Goal: Transaction & Acquisition: Purchase product/service

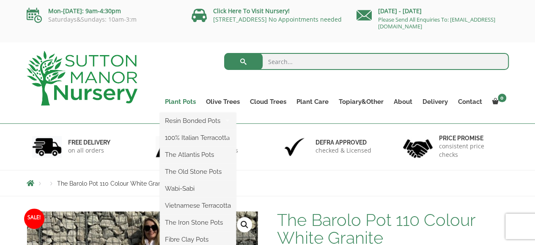
click at [187, 101] on link "Plant Pots" at bounding box center [180, 102] width 41 height 12
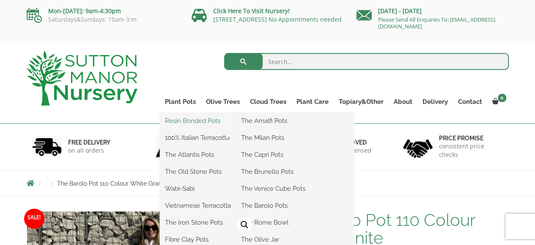
click at [178, 118] on link "Resin Bonded Pots" at bounding box center [198, 120] width 76 height 13
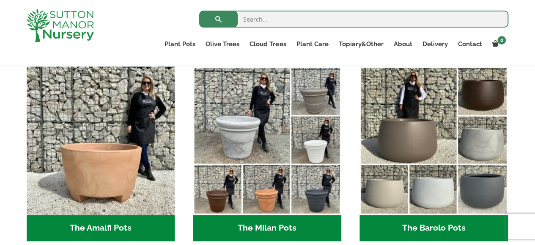
scroll to position [254, 0]
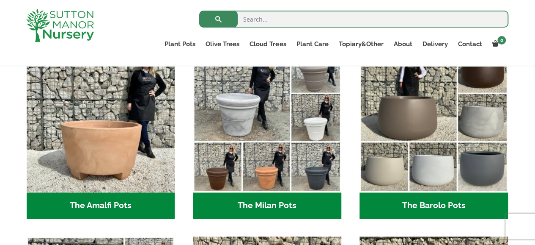
click at [415, 204] on h2 "The Barolo Pots (36)" at bounding box center [434, 205] width 149 height 26
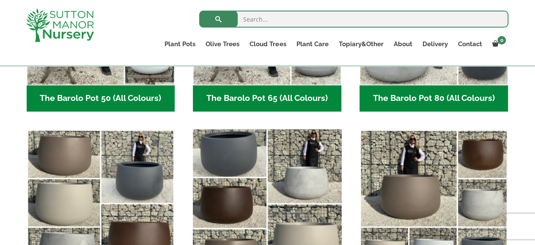
scroll to position [296, 0]
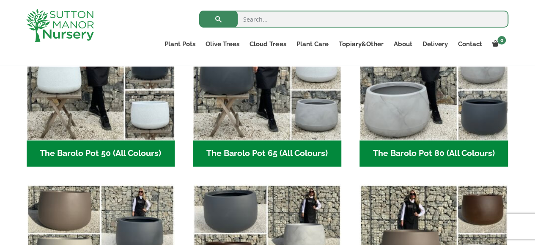
click at [381, 154] on h2 "The Barolo Pot 80 (All Colours) (6)" at bounding box center [434, 153] width 149 height 26
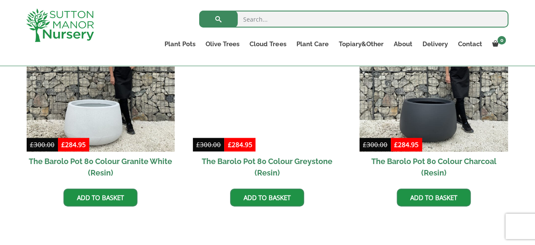
scroll to position [508, 0]
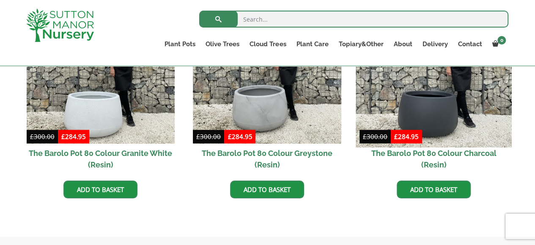
click at [436, 109] on img at bounding box center [434, 70] width 156 height 156
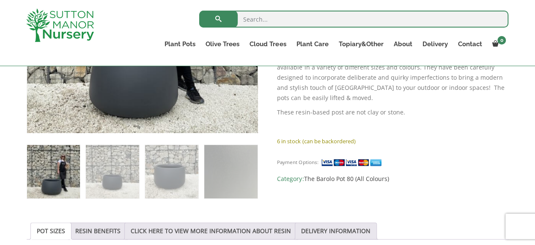
scroll to position [296, 0]
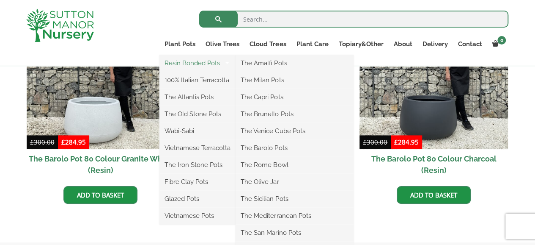
click at [181, 63] on link "Resin Bonded Pots" at bounding box center [198, 63] width 76 height 13
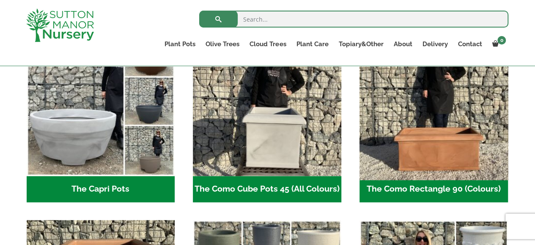
scroll to position [465, 0]
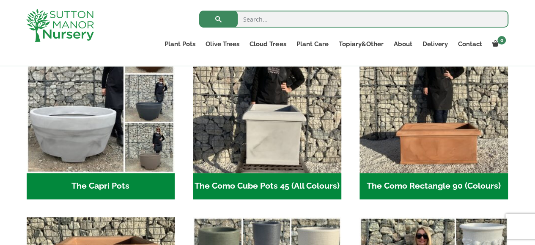
click at [80, 186] on h2 "The Capri Pots (34)" at bounding box center [101, 186] width 149 height 26
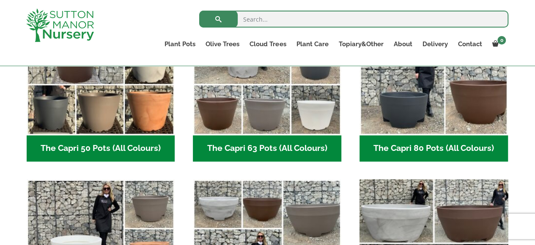
scroll to position [296, 0]
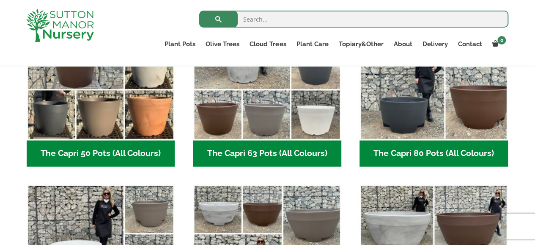
click at [423, 151] on h2 "The Capri 80 Pots (All Colours) (6)" at bounding box center [434, 153] width 149 height 26
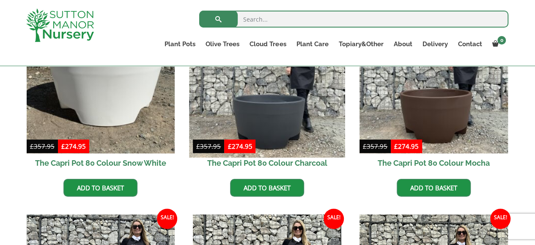
scroll to position [296, 0]
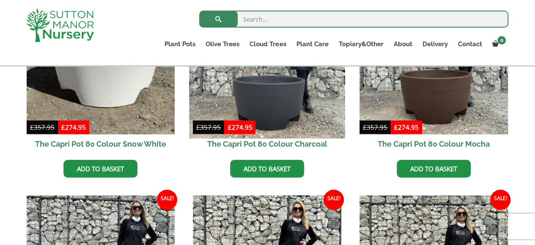
click at [278, 95] on img at bounding box center [268, 60] width 156 height 156
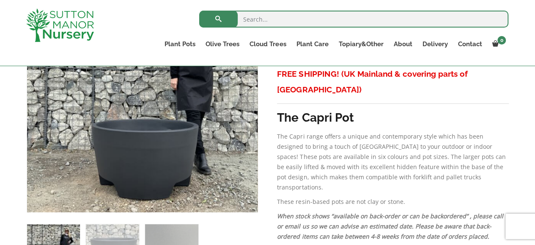
scroll to position [212, 0]
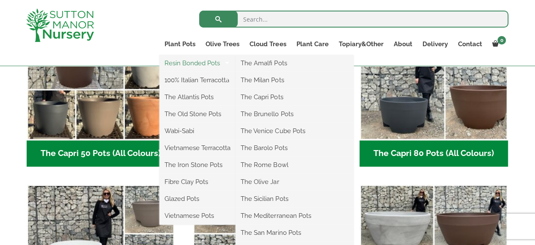
click at [176, 60] on link "Resin Bonded Pots" at bounding box center [198, 63] width 76 height 13
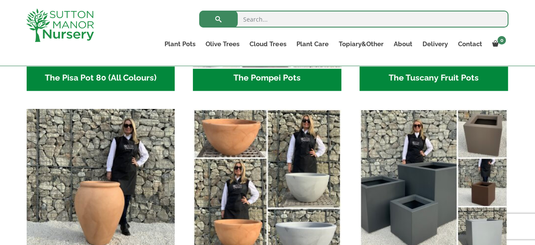
scroll to position [804, 0]
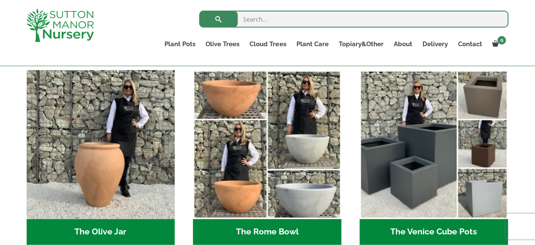
click at [256, 225] on h2 "The Rome Bowl (3)" at bounding box center [267, 232] width 149 height 26
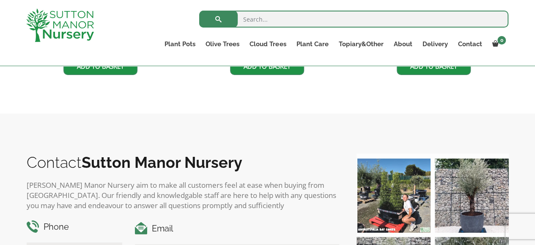
scroll to position [423, 0]
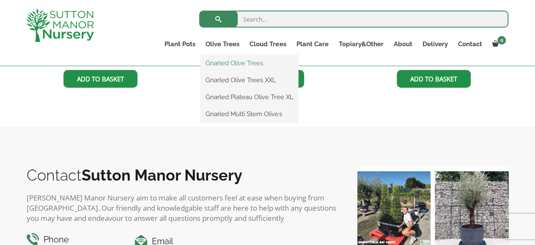
click at [227, 61] on link "Gnarled Olive Trees" at bounding box center [250, 63] width 98 height 13
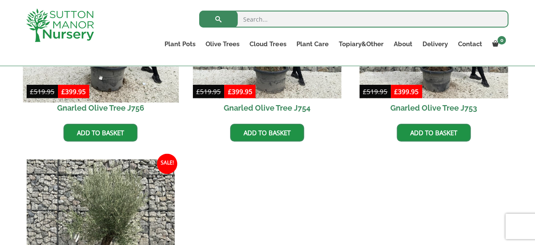
scroll to position [762, 0]
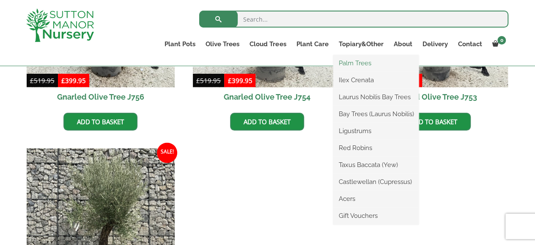
click at [348, 61] on link "Palm Trees" at bounding box center [375, 63] width 85 height 13
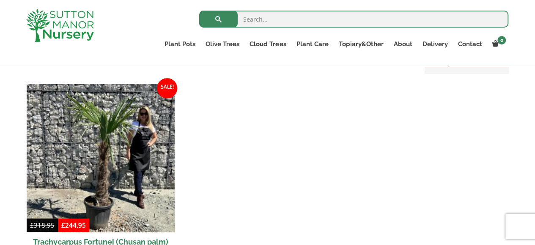
scroll to position [339, 0]
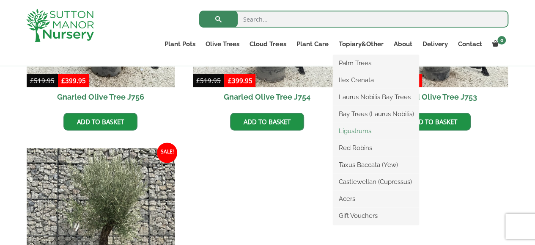
click at [363, 128] on link "Ligustrums" at bounding box center [375, 130] width 85 height 13
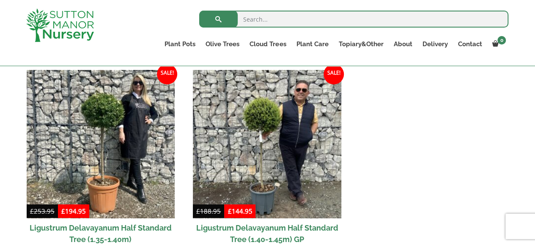
scroll to position [127, 0]
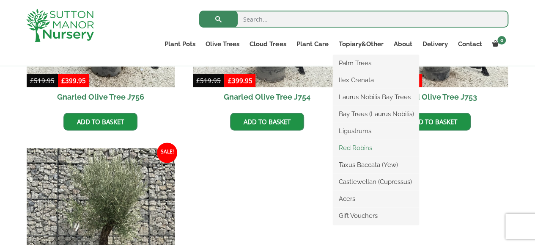
click at [350, 144] on link "Red Robins" at bounding box center [375, 147] width 85 height 13
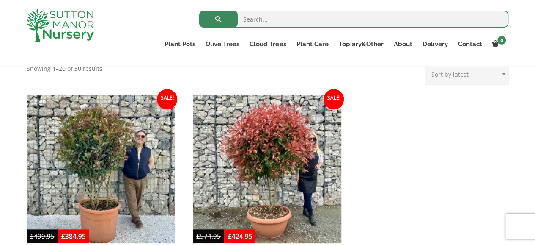
scroll to position [339, 0]
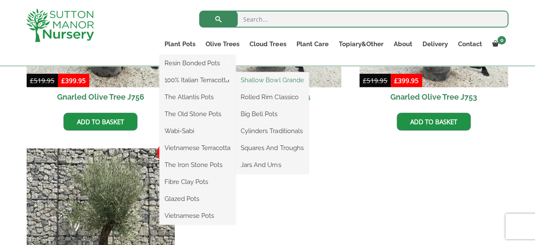
click at [275, 77] on link "Shallow Bowl Grande" at bounding box center [272, 80] width 73 height 13
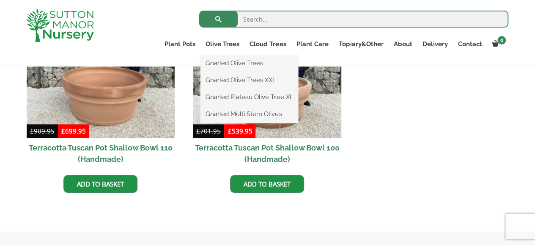
scroll to position [465, 0]
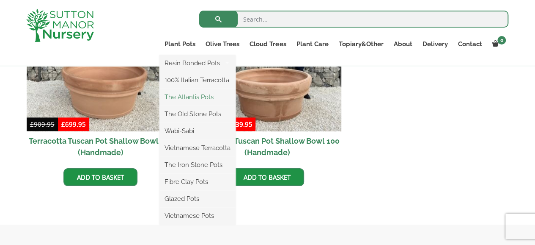
click at [185, 95] on link "The Atlantis Pots" at bounding box center [198, 97] width 76 height 13
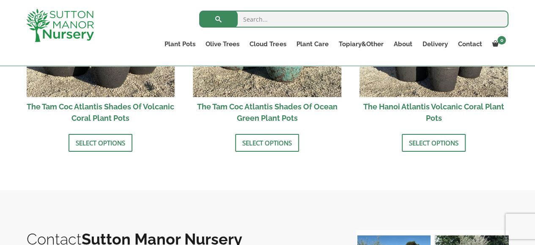
scroll to position [889, 0]
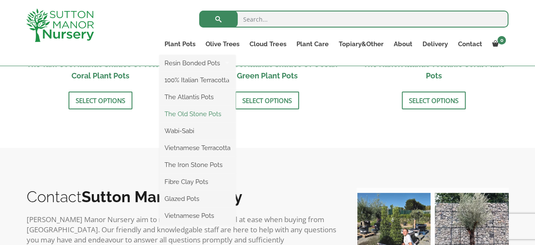
click at [190, 111] on link "The Old Stone Pots" at bounding box center [198, 113] width 76 height 13
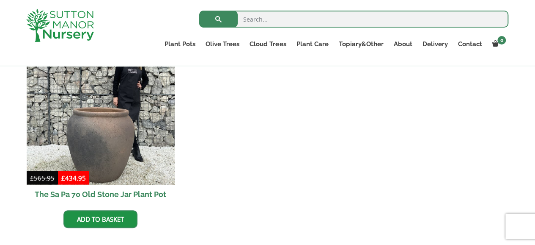
scroll to position [762, 0]
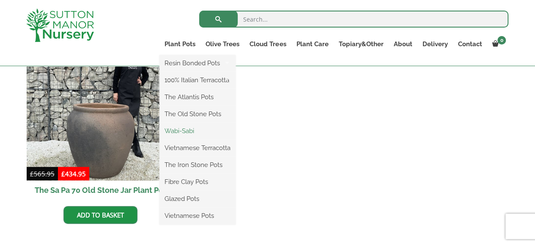
click at [187, 129] on link "Wabi-Sabi" at bounding box center [198, 130] width 76 height 13
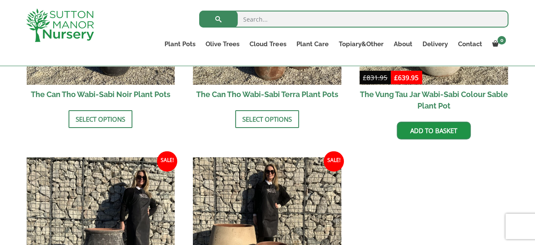
scroll to position [1058, 0]
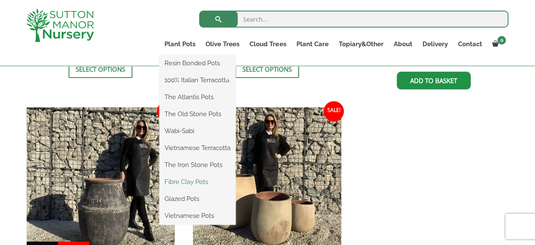
click at [184, 182] on link "Fibre Clay Pots" at bounding box center [198, 181] width 76 height 13
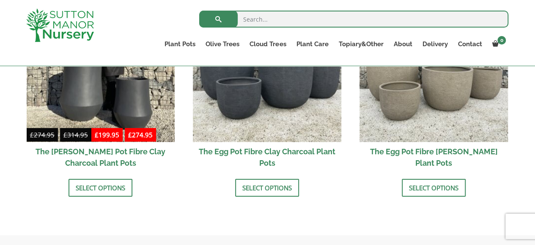
scroll to position [339, 0]
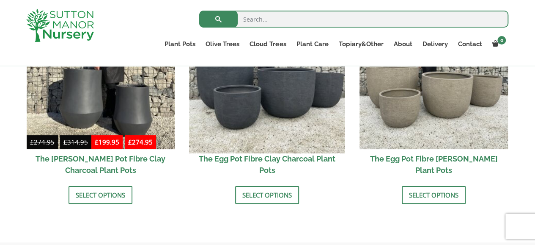
click at [261, 117] on img at bounding box center [268, 75] width 156 height 156
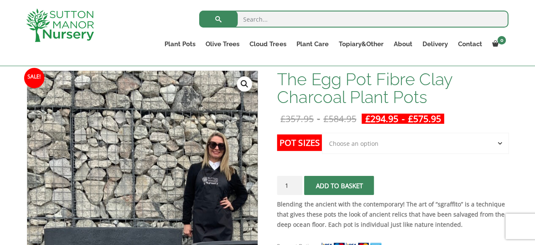
scroll to position [85, 0]
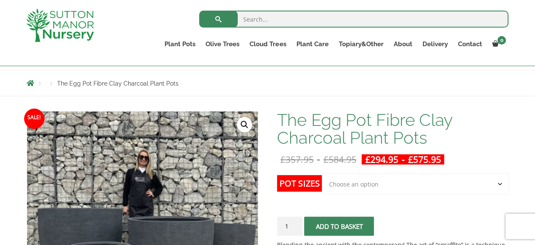
click at [395, 182] on select "Choose an option Click here to buy the 5th To Largest Pot In The Picture Click …" at bounding box center [415, 183] width 187 height 21
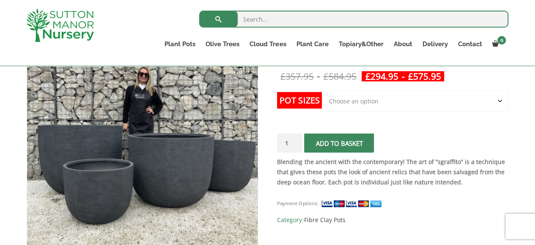
scroll to position [127, 0]
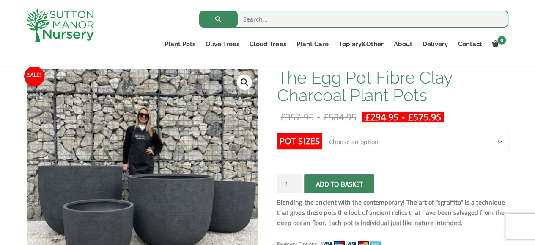
click at [379, 141] on select "Choose an option Click here to buy the 5th To Largest Pot In The Picture Click …" at bounding box center [415, 141] width 187 height 21
click at [322, 131] on select "Choose an option Click here to buy the 5th To Largest Pot In The Picture Click …" at bounding box center [415, 141] width 187 height 21
select select "Click here to buy the 3rd To Largest Pot In The Picture"
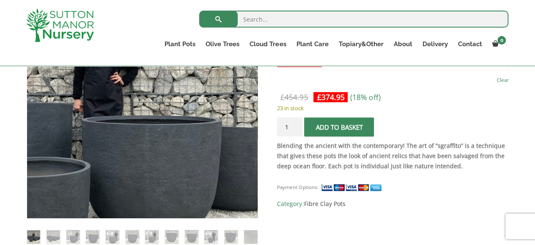
scroll to position [254, 0]
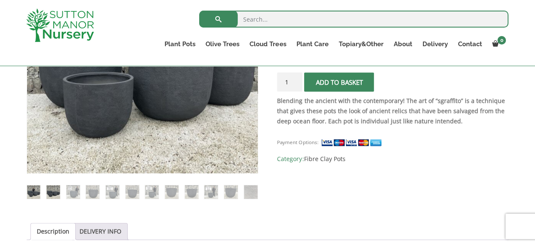
click at [55, 195] on img at bounding box center [54, 192] width 14 height 14
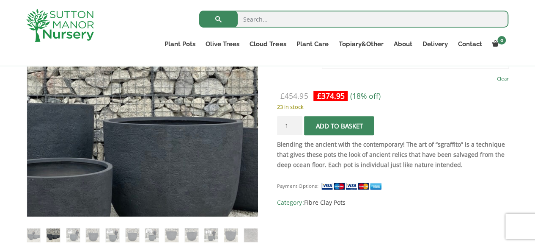
scroll to position [212, 0]
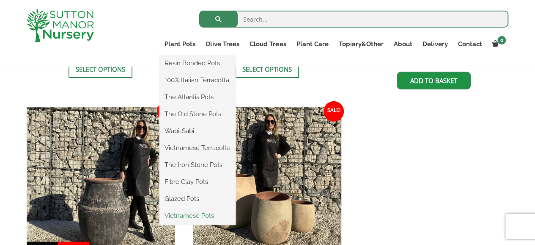
click at [178, 217] on link "Vietnamese Pots" at bounding box center [198, 215] width 76 height 13
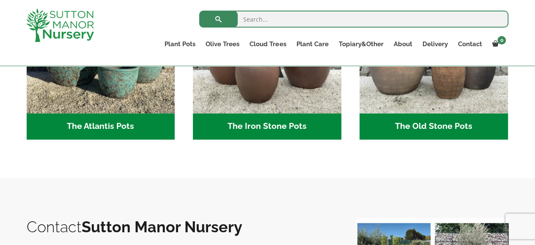
scroll to position [550, 0]
